Goal: Navigation & Orientation: Find specific page/section

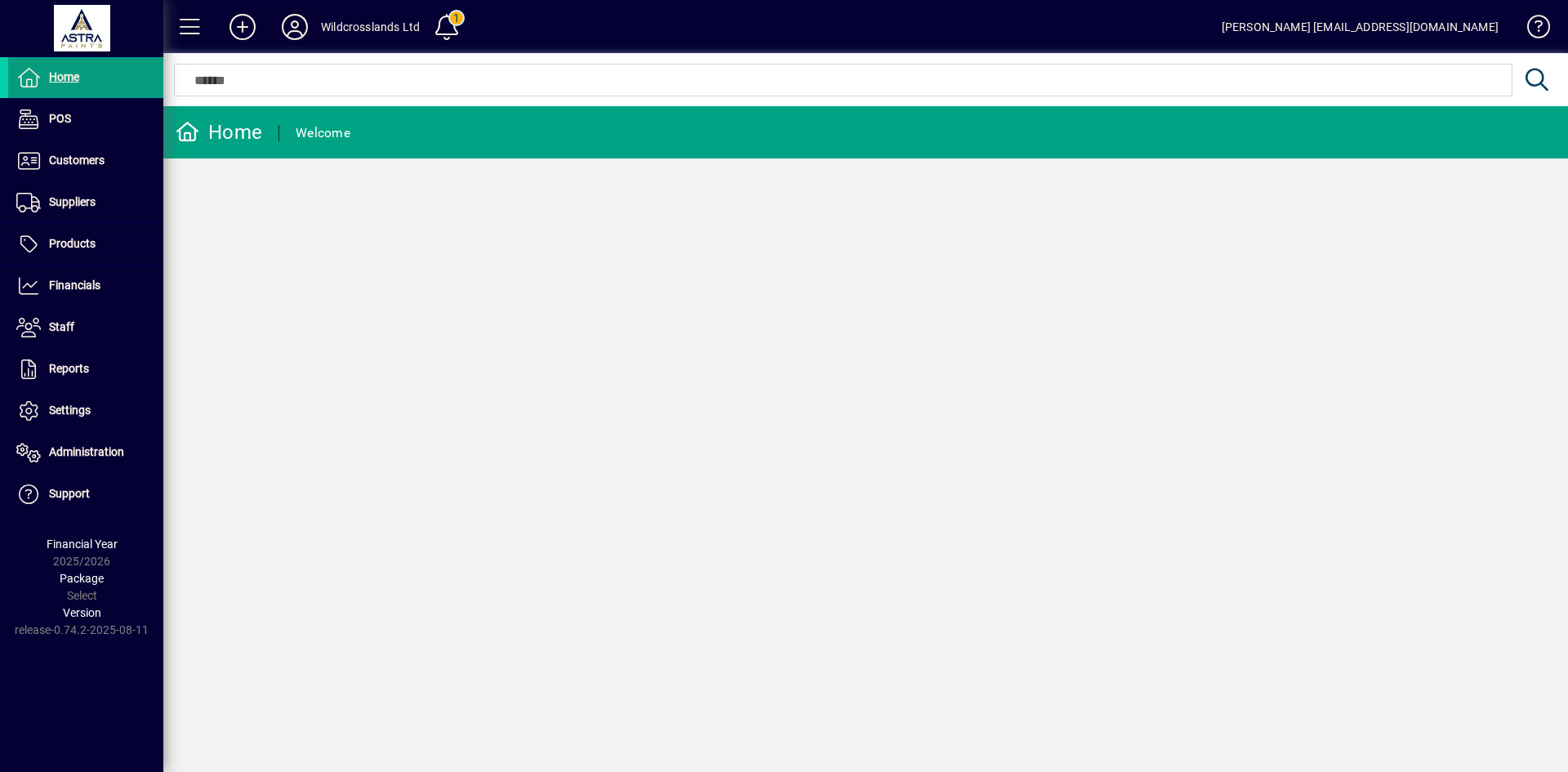
click at [296, 25] on icon at bounding box center [294, 27] width 32 height 27
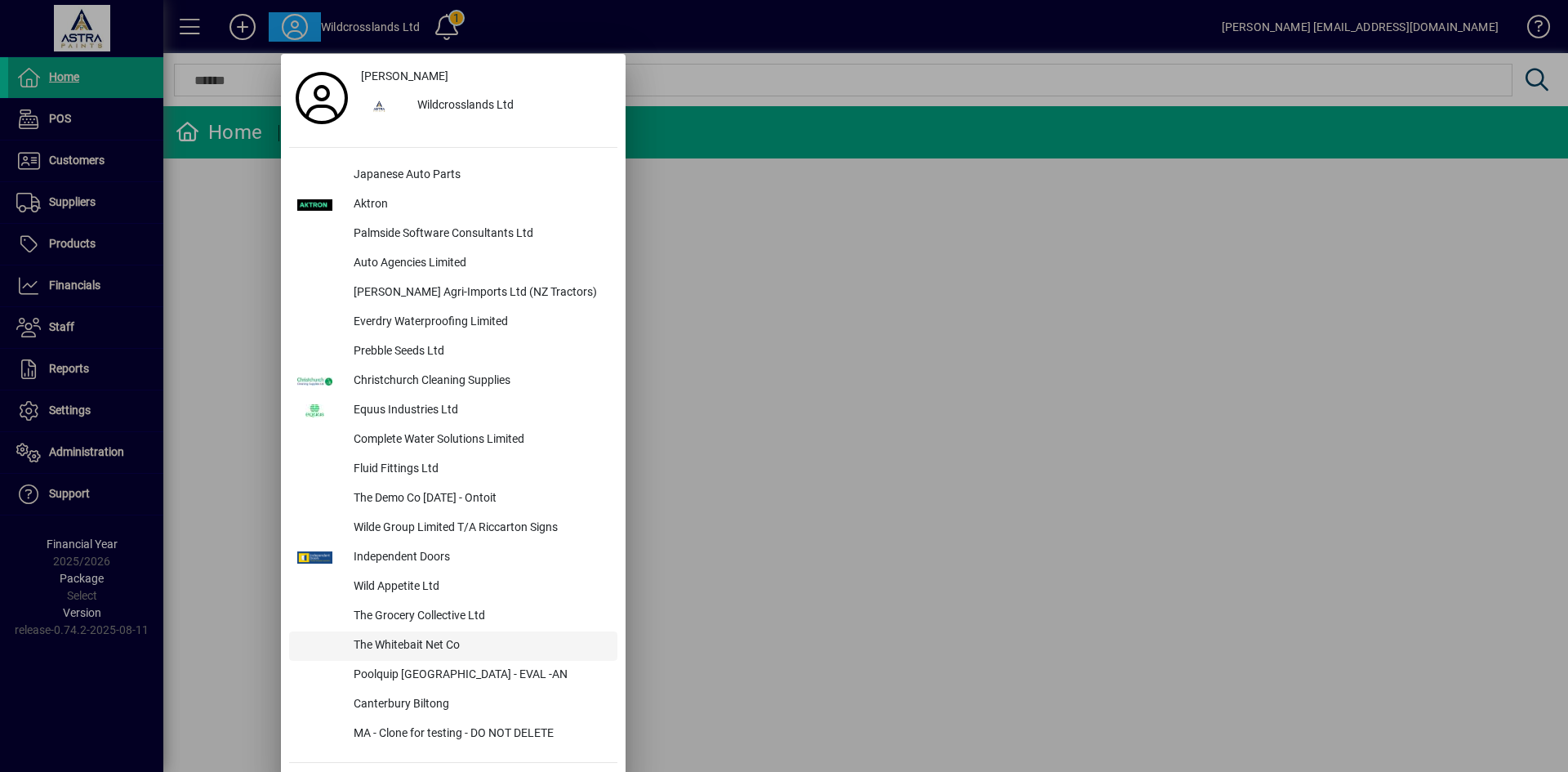
click at [395, 641] on div "The Whitebait Net Co" at bounding box center [479, 647] width 277 height 30
